Goal: Transaction & Acquisition: Purchase product/service

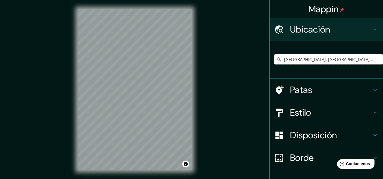
click at [305, 63] on input "[GEOGRAPHIC_DATA], [GEOGRAPHIC_DATA], [GEOGRAPHIC_DATA]" at bounding box center [328, 59] width 109 height 10
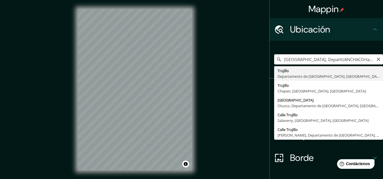
type input "[GEOGRAPHIC_DATA], [GEOGRAPHIC_DATA], [GEOGRAPHIC_DATA]"
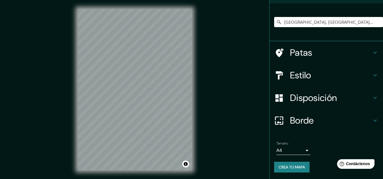
scroll to position [38, 0]
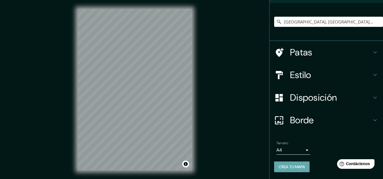
click at [297, 167] on font "Crea tu mapa" at bounding box center [292, 167] width 26 height 5
click at [292, 155] on body "Mappin Ubicación [GEOGRAPHIC_DATA], [GEOGRAPHIC_DATA], [GEOGRAPHIC_DATA] [GEOGR…" at bounding box center [191, 89] width 383 height 179
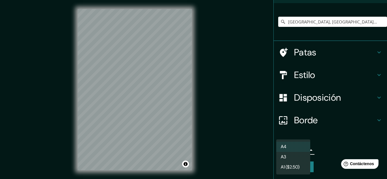
click at [289, 159] on li "A3" at bounding box center [293, 157] width 34 height 10
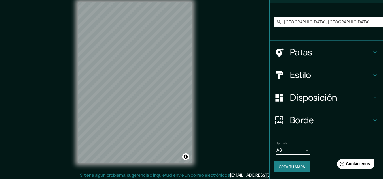
scroll to position [9, 0]
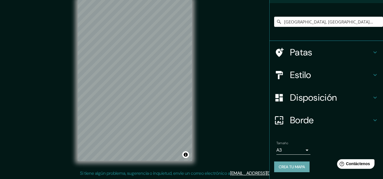
click at [291, 169] on font "Crea tu mapa" at bounding box center [292, 167] width 26 height 5
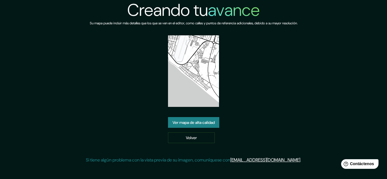
click at [194, 126] on link "Ver mapa de alta calidad" at bounding box center [193, 122] width 51 height 11
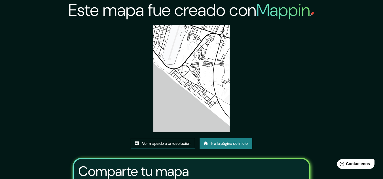
click at [181, 40] on img at bounding box center [191, 79] width 76 height 108
click at [165, 147] on font "Ver mapa de alta resolución" at bounding box center [166, 143] width 48 height 7
